Goal: Use online tool/utility

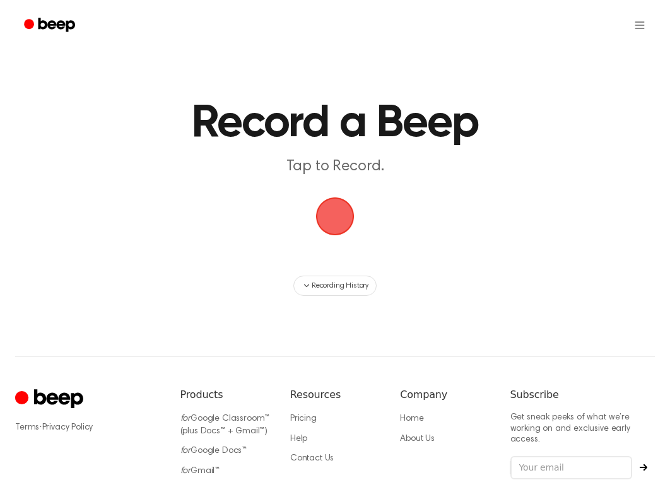
click at [332, 207] on span "button" at bounding box center [334, 216] width 35 height 35
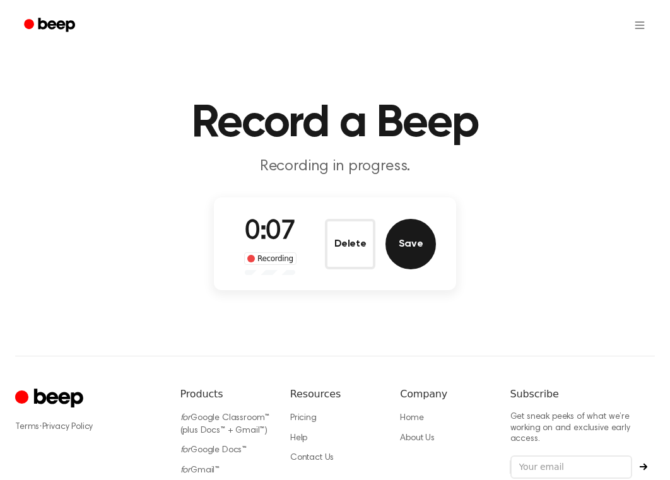
click at [412, 242] on button "Save" at bounding box center [410, 244] width 50 height 50
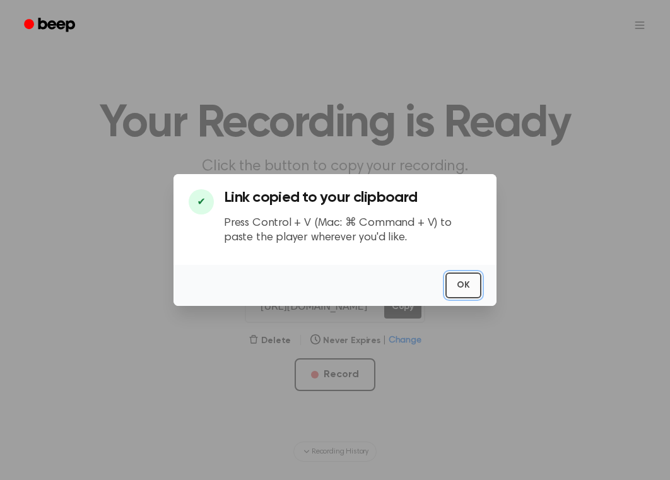
click at [460, 276] on button "OK" at bounding box center [463, 285] width 36 height 26
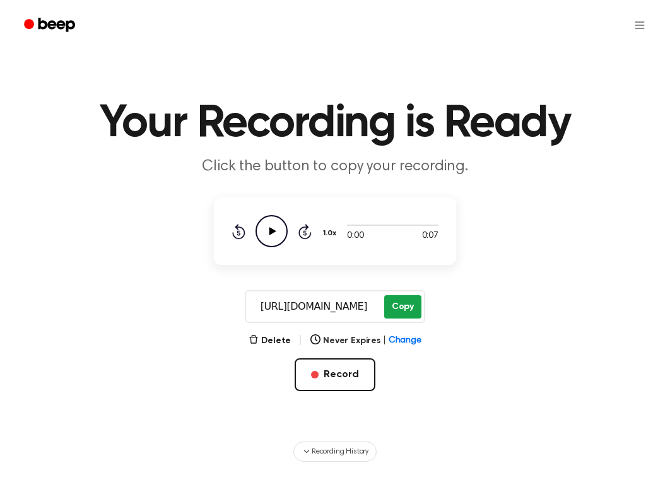
click at [403, 309] on button "Copy" at bounding box center [402, 306] width 37 height 23
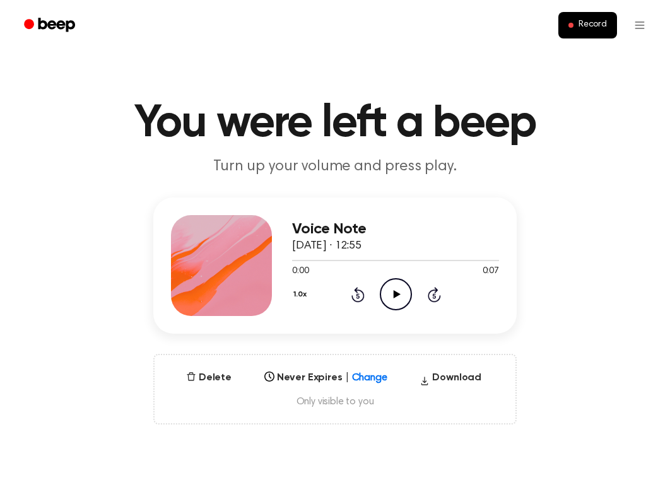
click at [401, 297] on icon "Play Audio" at bounding box center [396, 294] width 32 height 32
